Goal: Information Seeking & Learning: Learn about a topic

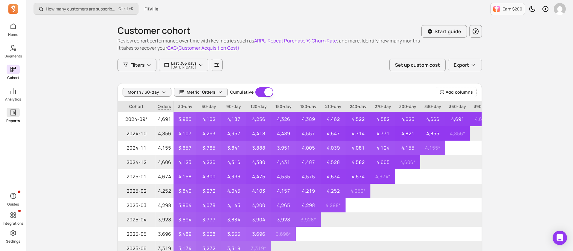
click at [15, 113] on icon at bounding box center [13, 112] width 7 height 7
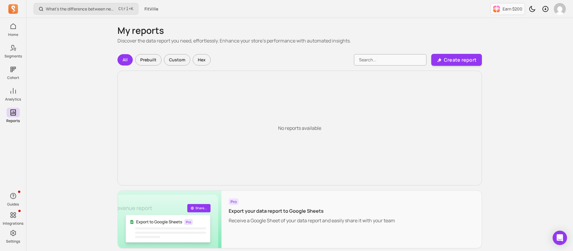
scroll to position [25, 0]
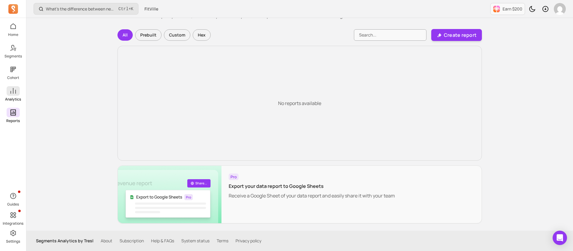
click at [12, 95] on span at bounding box center [13, 91] width 13 height 10
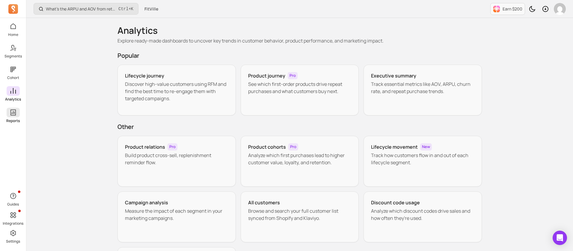
click at [18, 111] on span at bounding box center [13, 113] width 13 height 10
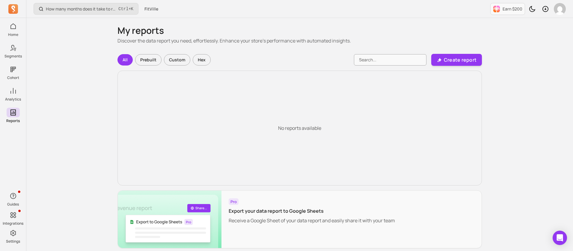
scroll to position [25, 0]
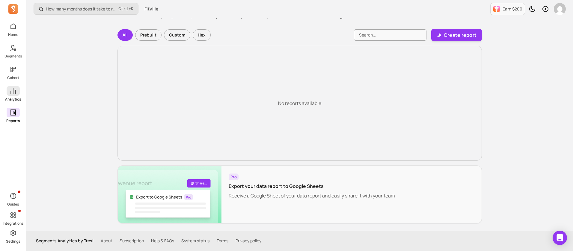
click at [15, 96] on link "Analytics" at bounding box center [13, 94] width 26 height 16
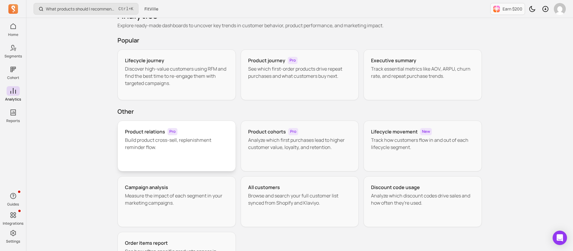
scroll to position [16, 0]
click at [159, 153] on div "Product relations Pro Build product cross-sell, replenishment reminder flow." at bounding box center [176, 145] width 118 height 51
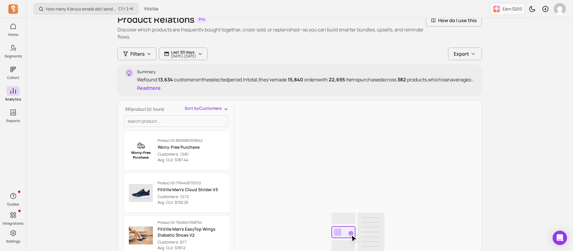
scroll to position [33, 0]
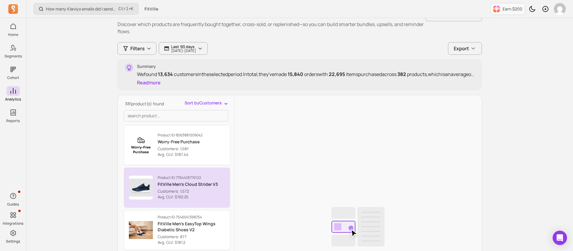
click at [175, 189] on p "Customers: 1,572" at bounding box center [188, 192] width 60 height 6
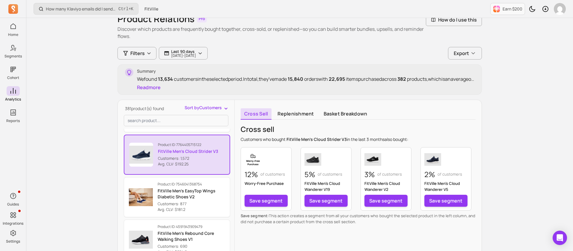
scroll to position [30, 0]
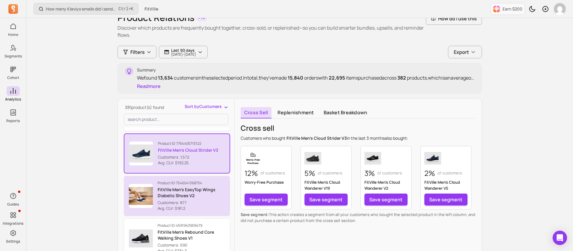
click at [196, 201] on p "Customers: 877" at bounding box center [191, 203] width 67 height 6
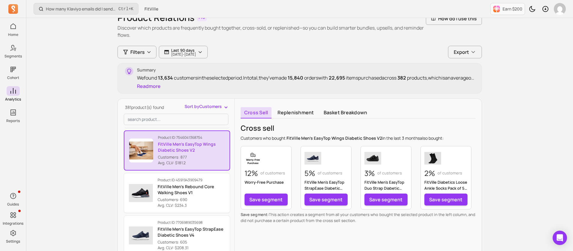
scroll to position [85, 0]
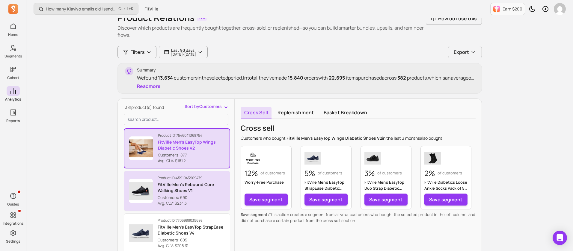
click at [190, 198] on p "Customers: 690" at bounding box center [191, 198] width 67 height 6
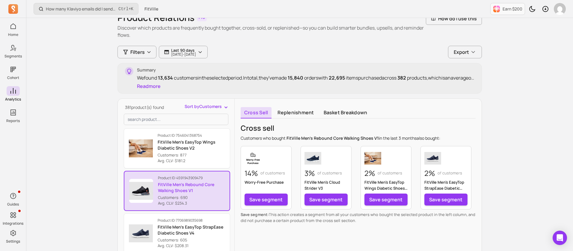
scroll to position [118, 0]
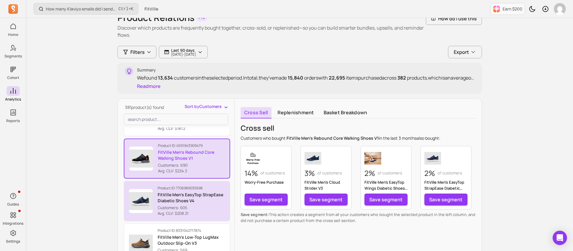
click at [190, 200] on p "FitVille Men's EasyTop StrapEase Diabetic Shoes V4" at bounding box center [191, 198] width 67 height 12
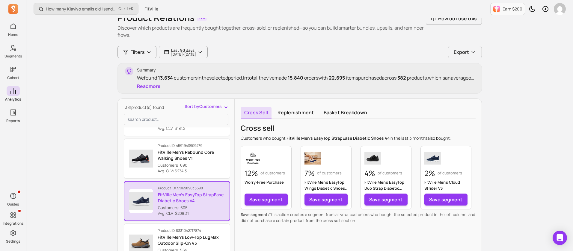
scroll to position [85, 0]
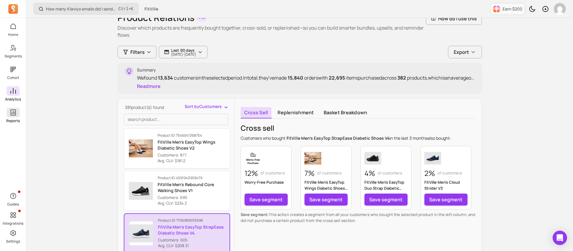
click at [15, 111] on icon at bounding box center [12, 113] width 5 height 6
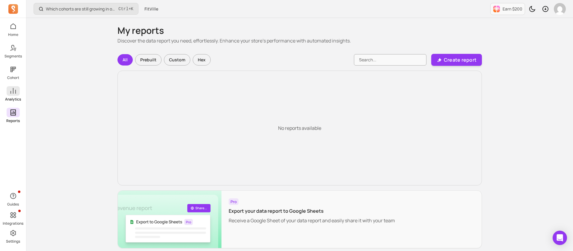
click at [13, 97] on p "Analytics" at bounding box center [13, 99] width 16 height 5
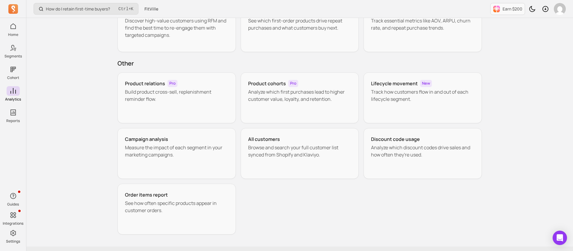
scroll to position [64, 0]
click at [284, 103] on div "Product cohorts Pro Analyze which first purchases lead to higher customer value…" at bounding box center [299, 97] width 118 height 51
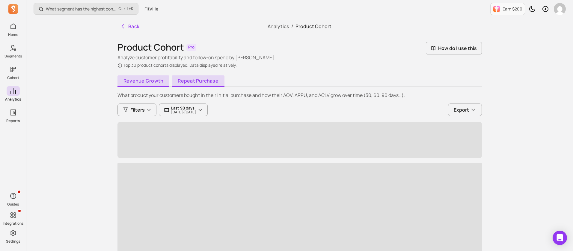
click at [198, 77] on link "Repeat purchase" at bounding box center [198, 80] width 53 height 11
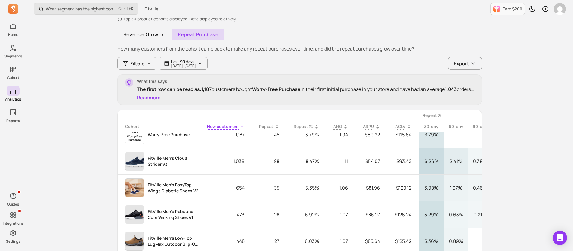
scroll to position [12, 0]
click at [315, 128] on icon at bounding box center [316, 126] width 5 height 5
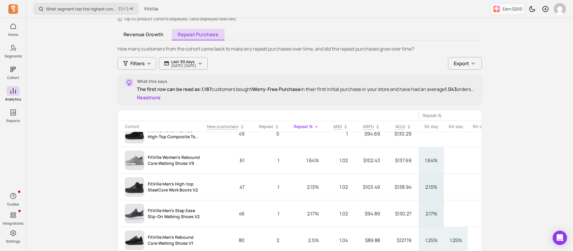
click at [316, 126] on icon at bounding box center [316, 126] width 2 height 1
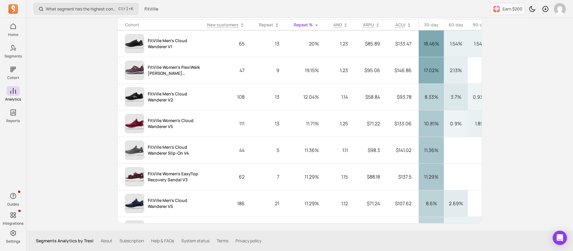
scroll to position [0, 0]
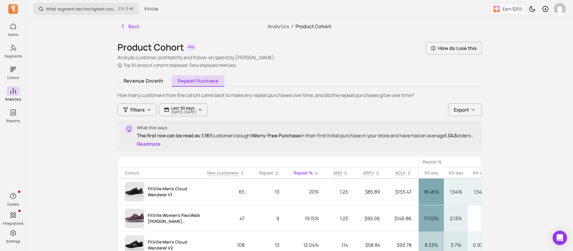
drag, startPoint x: 308, startPoint y: 179, endPoint x: 62, endPoint y: 112, distance: 255.2
click at [62, 112] on div "What segment has the highest conversion rate in a campaign? Ctrl + K FitVille E…" at bounding box center [299, 199] width 546 height 399
click at [138, 83] on link "Revenue growth" at bounding box center [143, 80] width 52 height 11
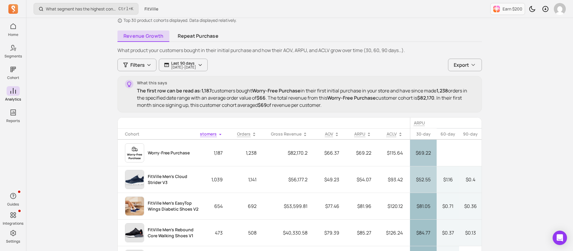
scroll to position [44, 0]
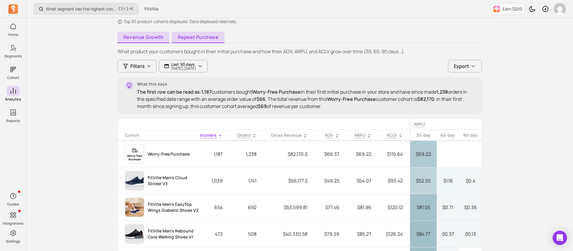
click at [207, 36] on link "Repeat purchase" at bounding box center [198, 37] width 53 height 11
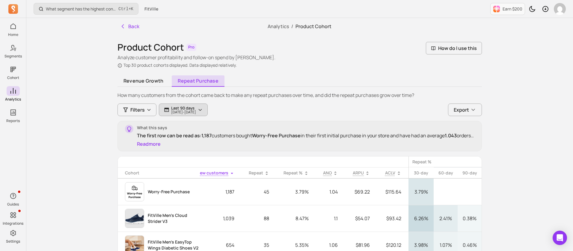
click at [190, 110] on p "[DATE] - [DATE]" at bounding box center [183, 112] width 25 height 4
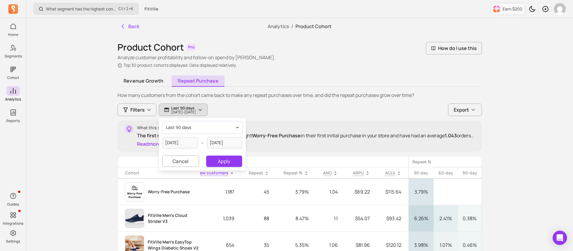
click at [193, 127] on button "last 90 days" at bounding box center [202, 128] width 80 height 12
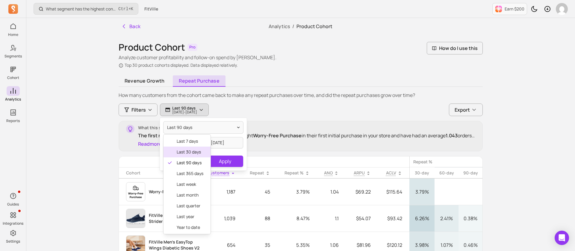
click at [196, 152] on span "last 30 days" at bounding box center [190, 152] width 27 height 6
type input "[DATE]"
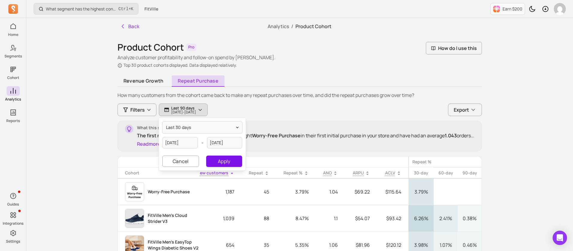
click at [219, 160] on button "Apply" at bounding box center [224, 161] width 36 height 11
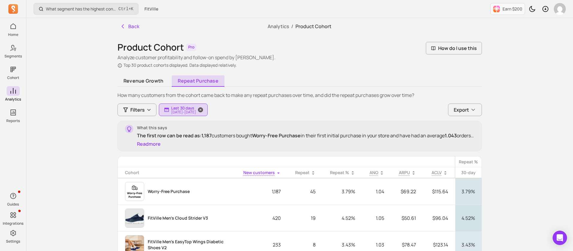
click at [195, 110] on p "[DATE] - [DATE]" at bounding box center [183, 112] width 25 height 4
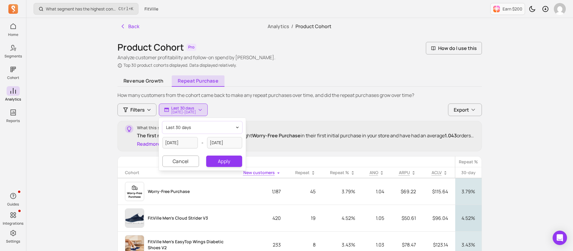
click at [195, 127] on button "last 30 days" at bounding box center [202, 128] width 80 height 12
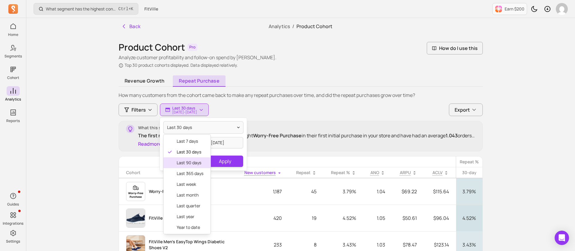
click at [195, 165] on span "last 90 days" at bounding box center [190, 163] width 27 height 6
type input "[DATE]"
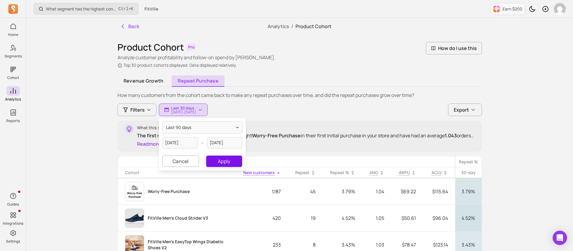
click at [219, 162] on button "Apply" at bounding box center [224, 161] width 36 height 11
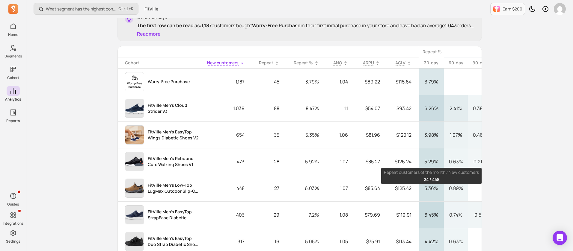
scroll to position [110, 0]
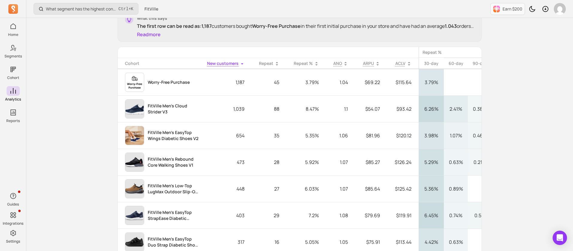
click at [530, 154] on div "What segment has the highest conversion rate in a campaign? Ctrl + K FitVille E…" at bounding box center [299, 89] width 546 height 399
click at [515, 187] on div "What segment has the highest conversion rate in a campaign? Ctrl + K FitVille E…" at bounding box center [299, 89] width 546 height 399
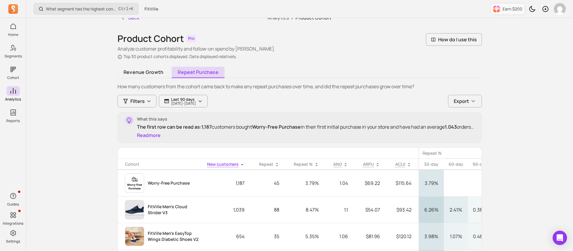
scroll to position [8, 0]
click at [152, 78] on link "Revenue growth" at bounding box center [143, 73] width 52 height 11
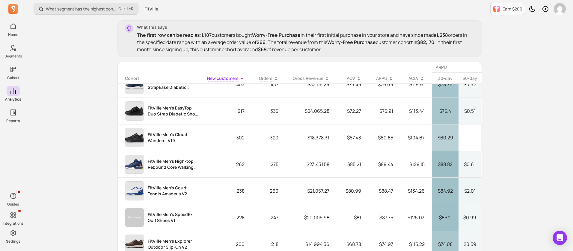
scroll to position [149, 0]
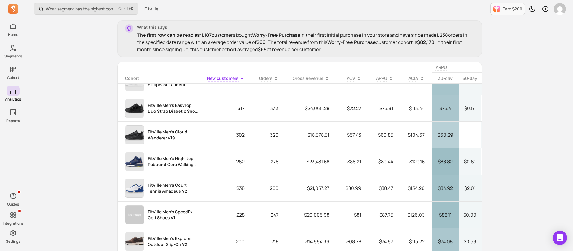
click at [527, 115] on div "What segment has the highest conversion rate in a campaign? Ctrl + K FitVille E…" at bounding box center [299, 101] width 546 height 405
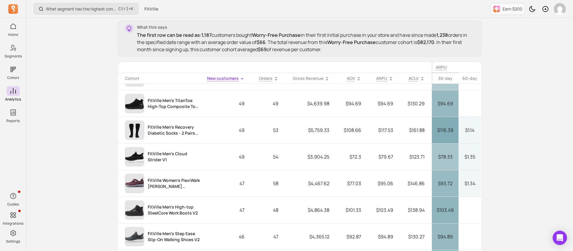
scroll to position [154, 0]
